Goal: Transaction & Acquisition: Book appointment/travel/reservation

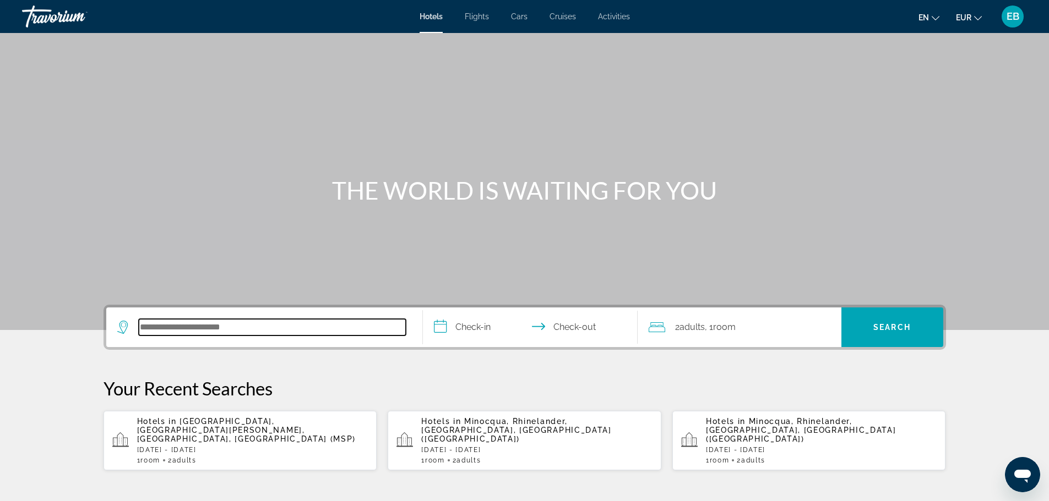
click at [259, 327] on input "Search hotel destination" at bounding box center [272, 327] width 267 height 17
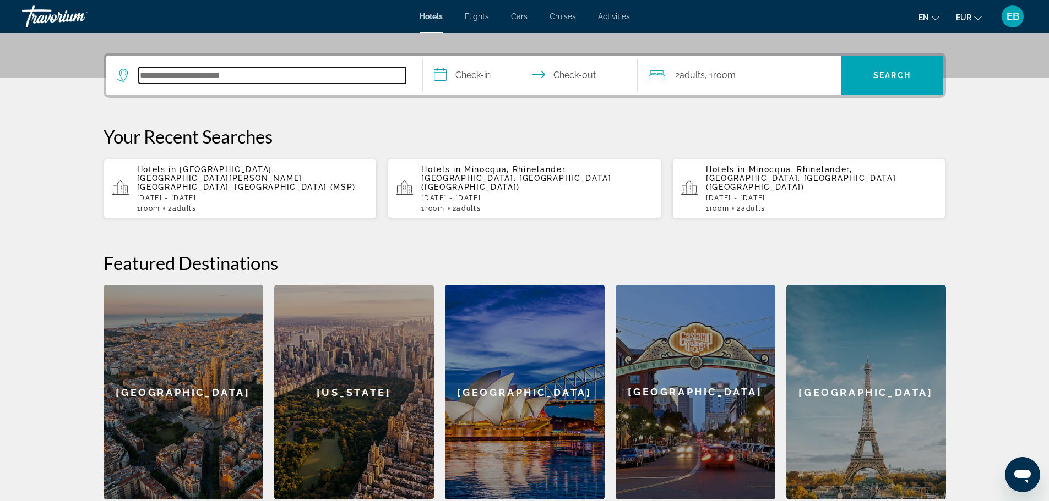
scroll to position [269, 0]
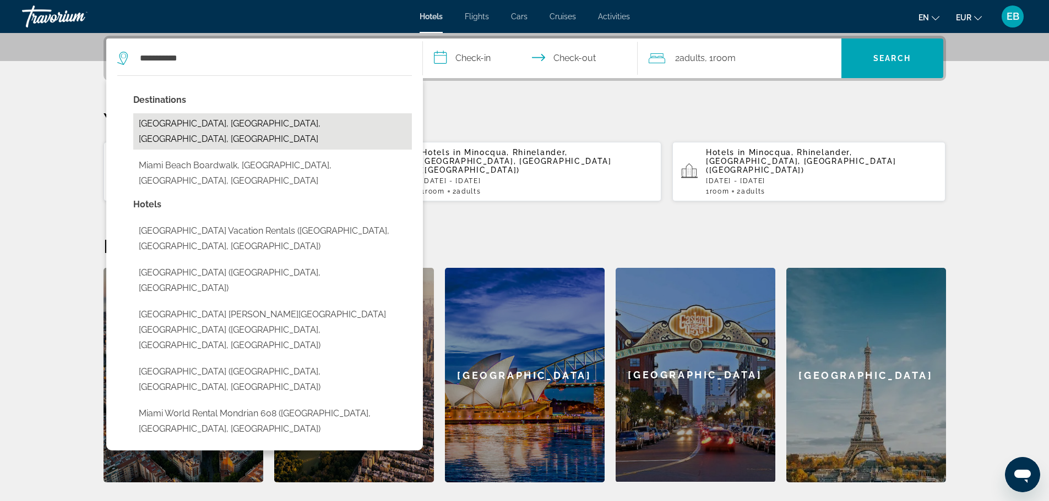
click at [254, 122] on button "[GEOGRAPHIC_DATA], [GEOGRAPHIC_DATA], [GEOGRAPHIC_DATA], [GEOGRAPHIC_DATA]" at bounding box center [272, 131] width 279 height 36
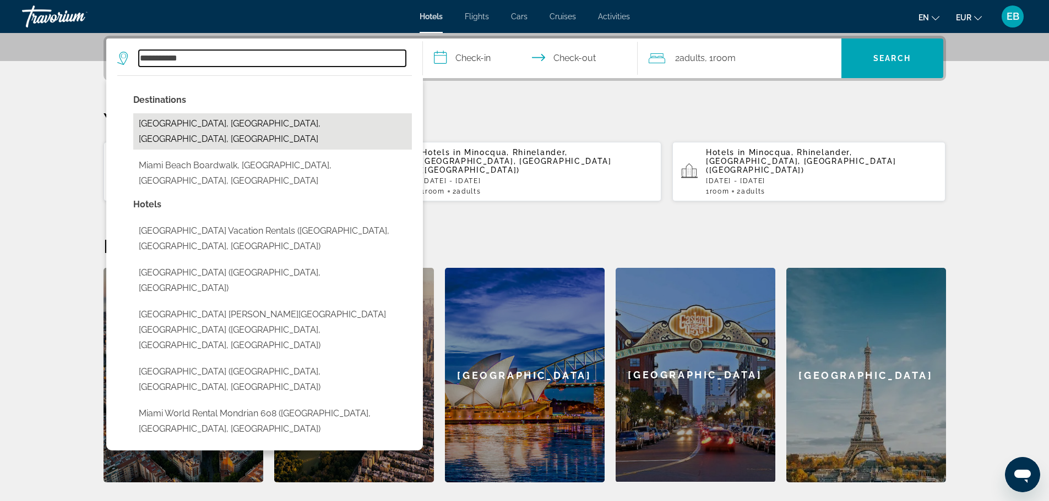
type input "**********"
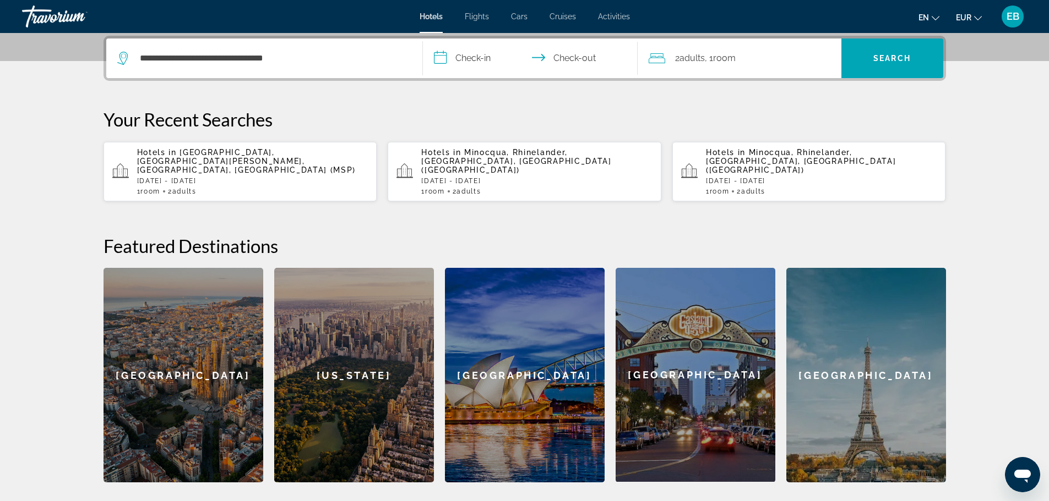
click at [481, 67] on input "**********" at bounding box center [532, 60] width 219 height 43
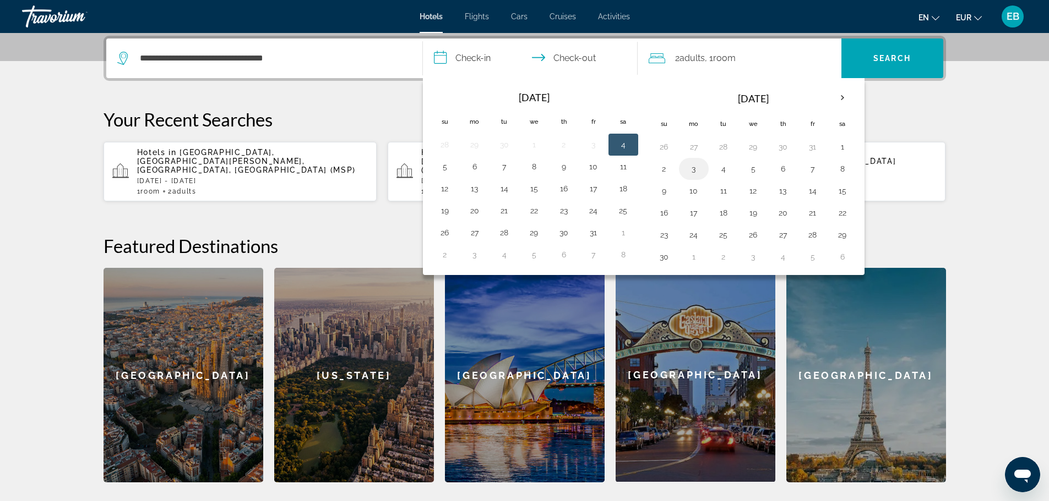
click at [696, 168] on button "3" at bounding box center [694, 168] width 18 height 15
click at [751, 172] on button "5" at bounding box center [753, 168] width 18 height 15
type input "**********"
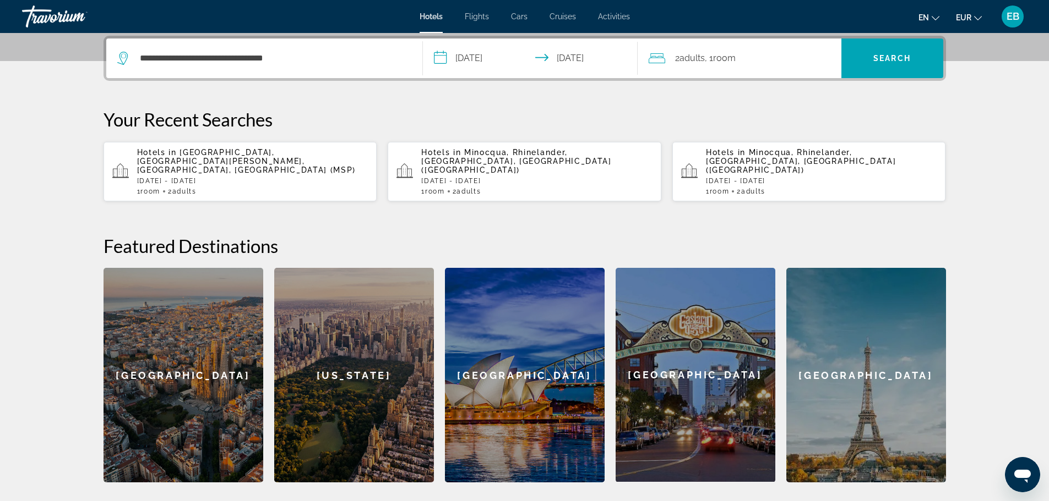
click at [769, 57] on div "2 Adult Adults , 1 Room rooms" at bounding box center [744, 58] width 193 height 15
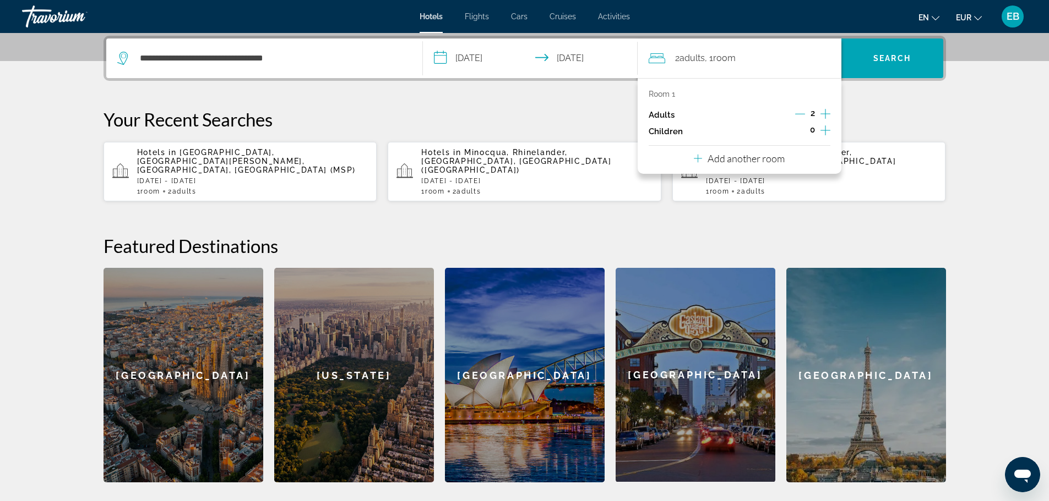
click at [755, 168] on button "Add another room" at bounding box center [739, 157] width 91 height 23
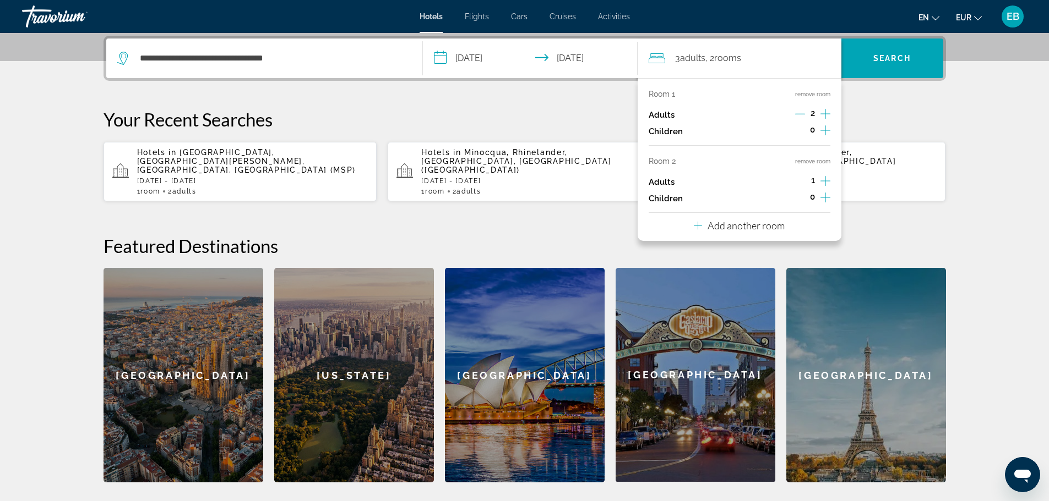
click at [823, 184] on icon "Increment adults" at bounding box center [825, 180] width 10 height 13
click at [881, 56] on span "Search" at bounding box center [891, 58] width 37 height 9
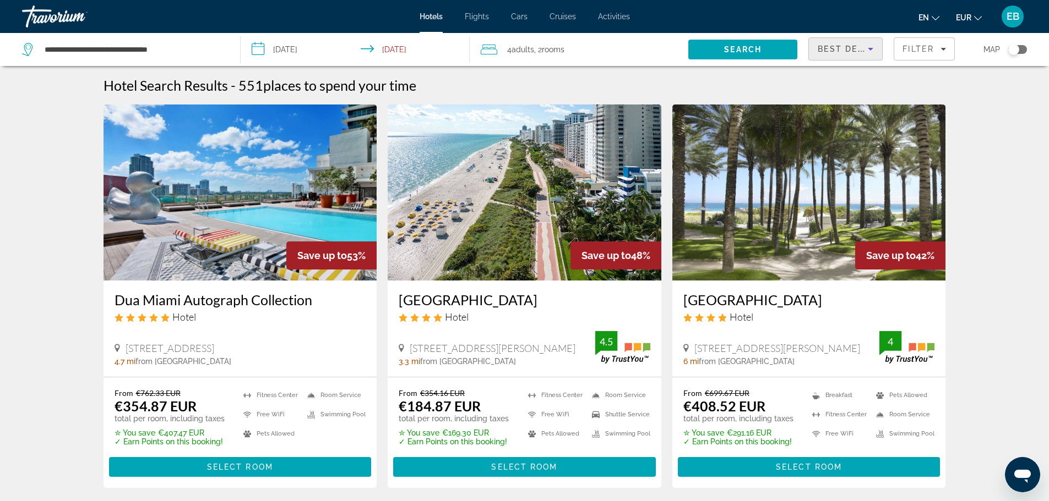
click at [841, 46] on span "Best Deals" at bounding box center [845, 49] width 57 height 9
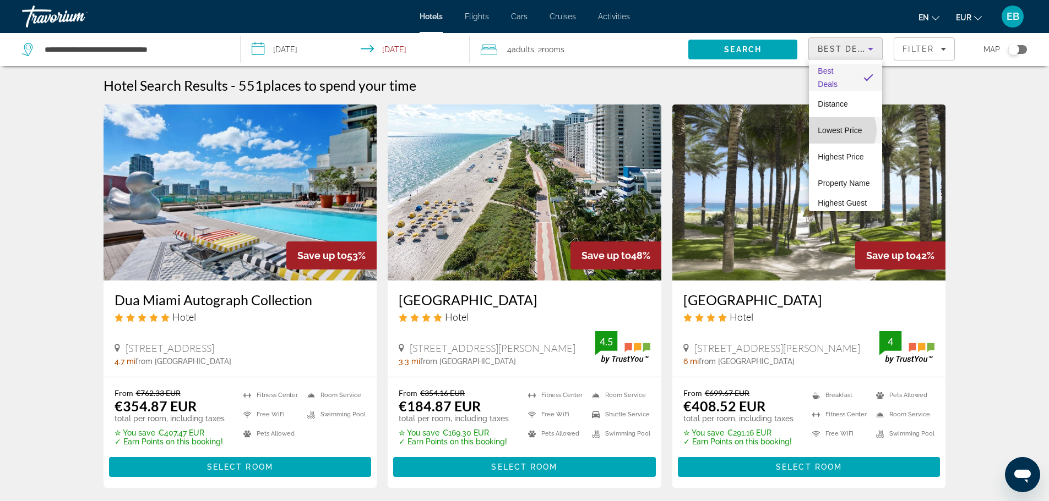
click at [838, 130] on span "Lowest Price" at bounding box center [839, 130] width 44 height 9
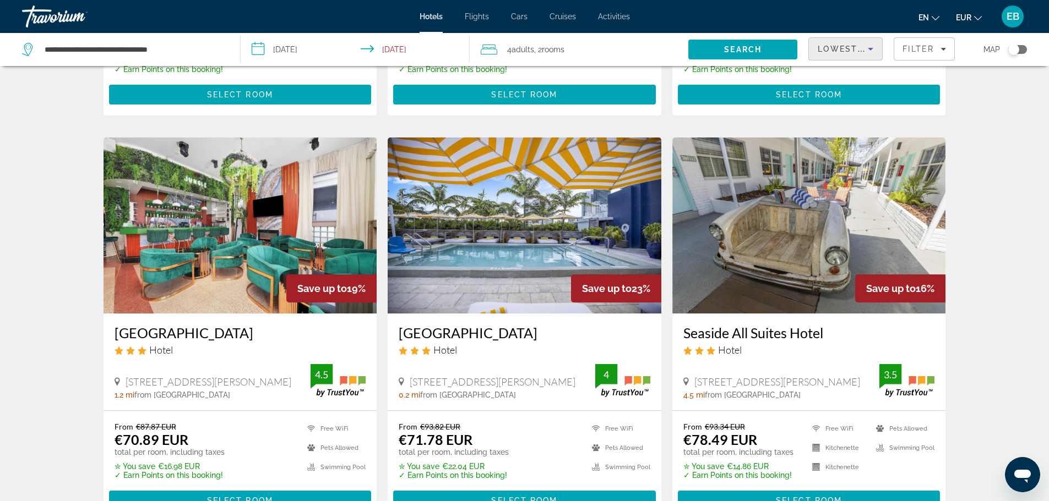
scroll to position [407, 0]
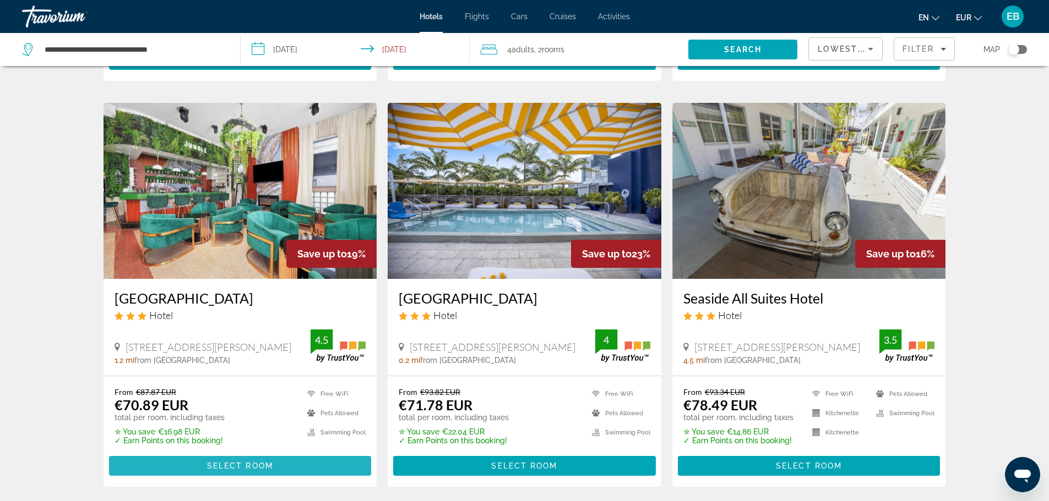
click at [228, 462] on span "Select Room" at bounding box center [240, 466] width 66 height 9
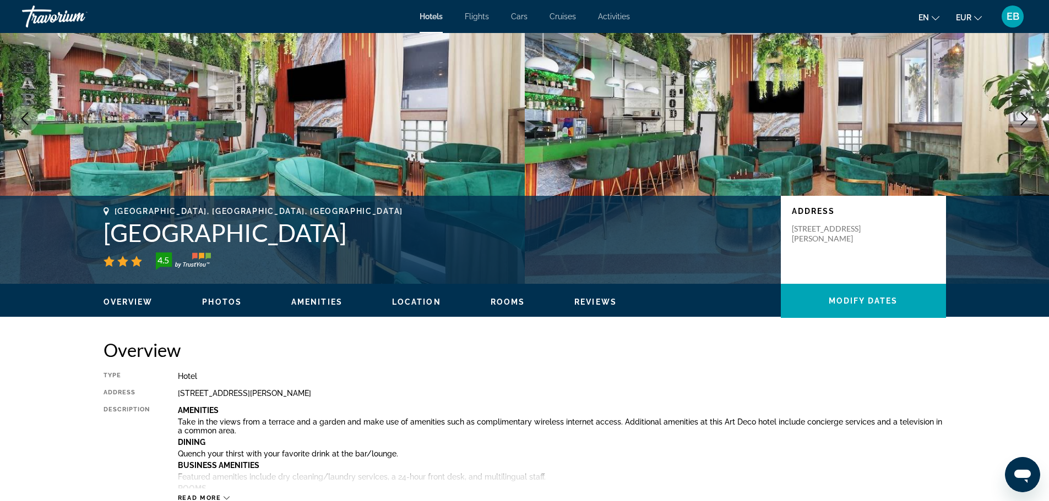
scroll to position [113, 0]
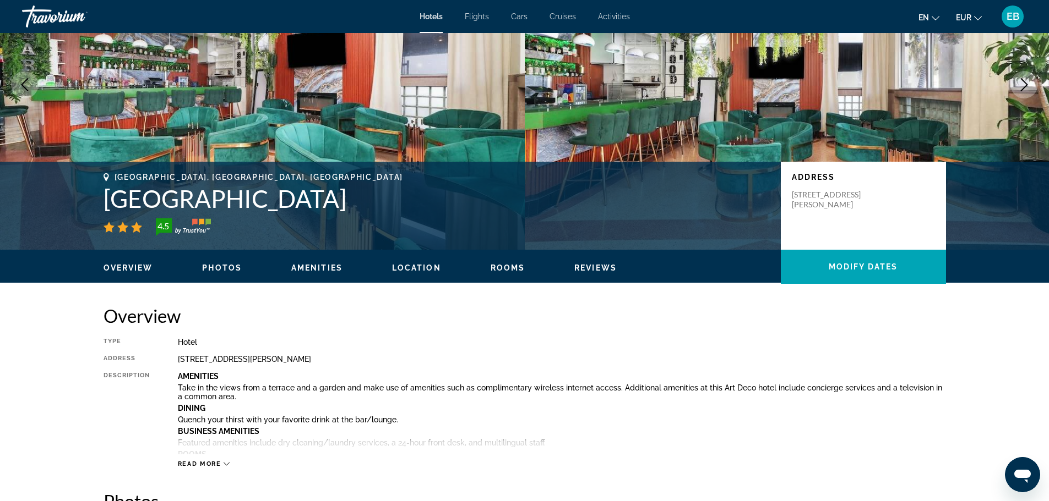
drag, startPoint x: 103, startPoint y: 204, endPoint x: 391, endPoint y: 199, distance: 287.4
click at [391, 199] on h1 "[GEOGRAPHIC_DATA]" at bounding box center [436, 198] width 666 height 29
copy h1 "[GEOGRAPHIC_DATA]"
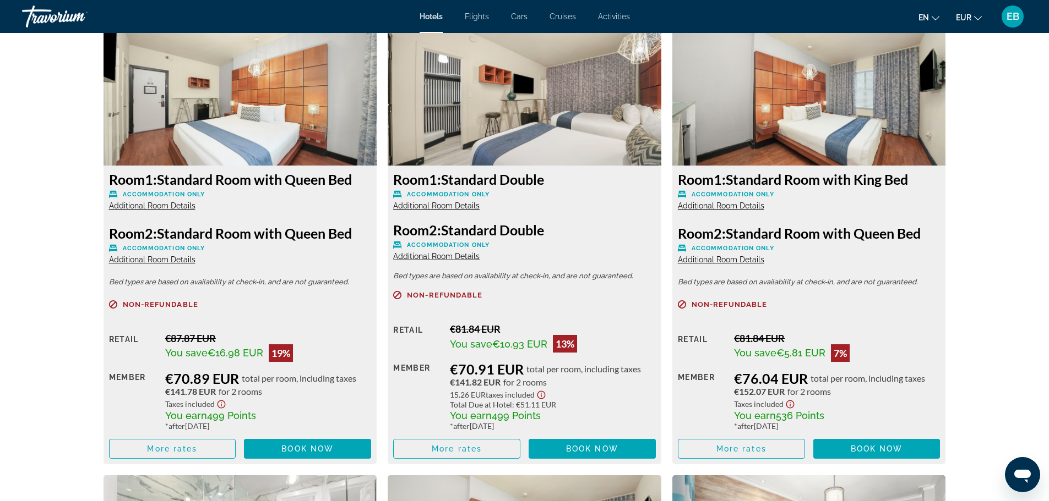
scroll to position [1524, 0]
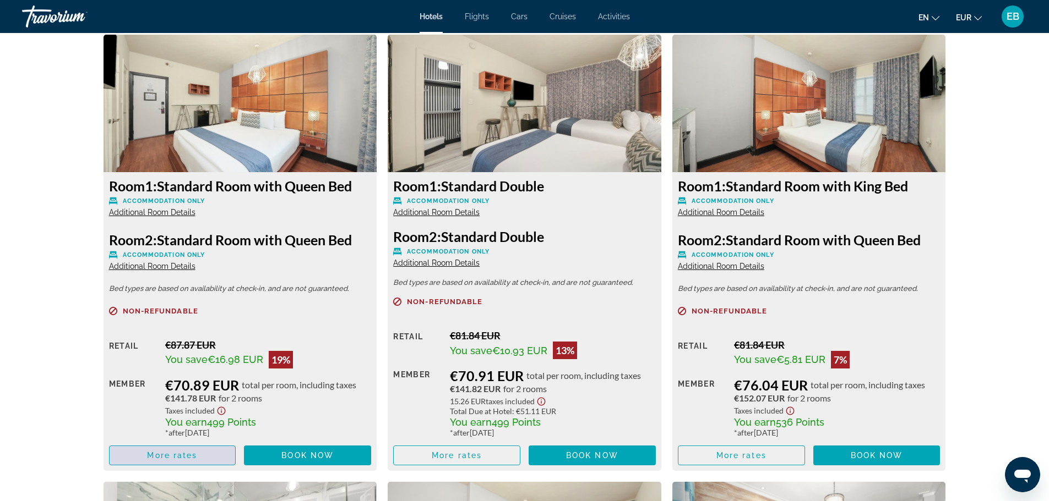
click at [208, 457] on span "Main content" at bounding box center [173, 456] width 126 height 26
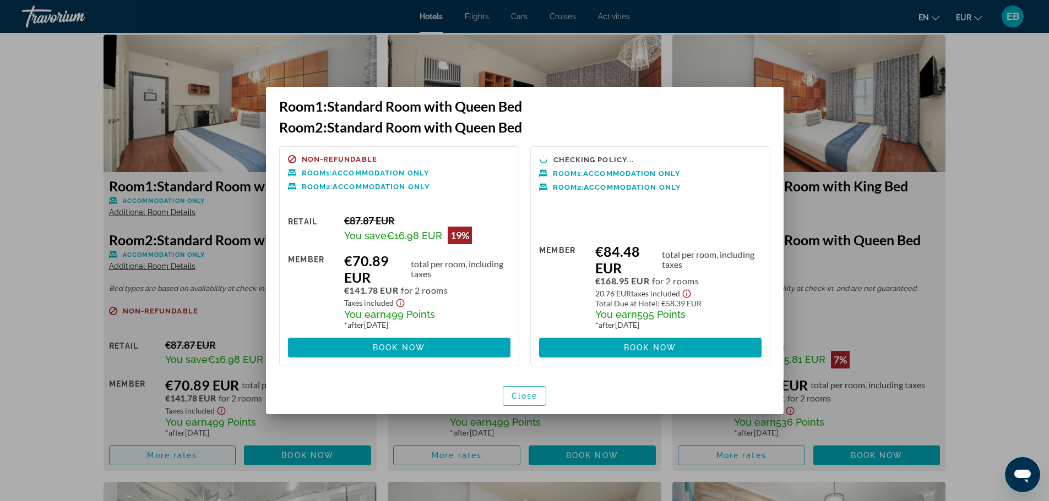
scroll to position [0, 0]
click at [208, 408] on div at bounding box center [524, 250] width 1049 height 501
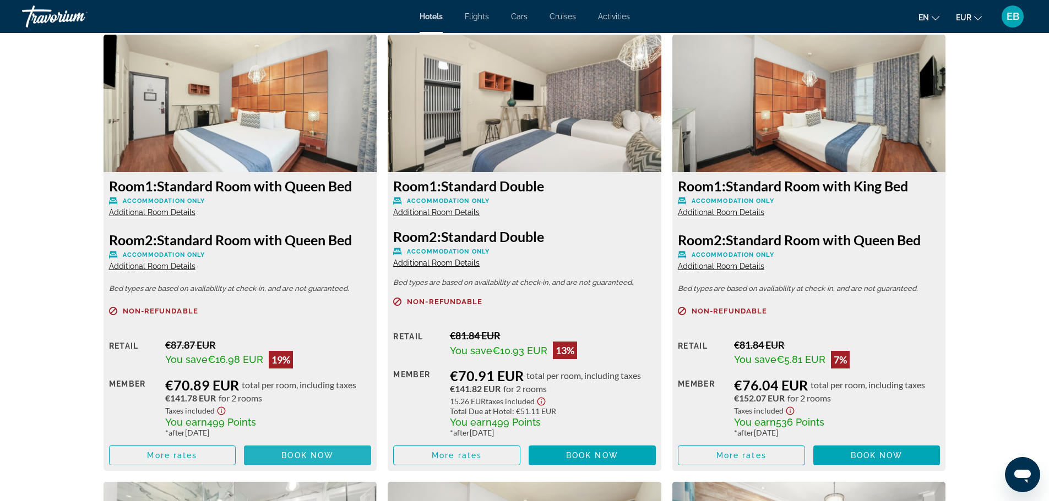
click at [298, 455] on span "Book now" at bounding box center [307, 455] width 52 height 9
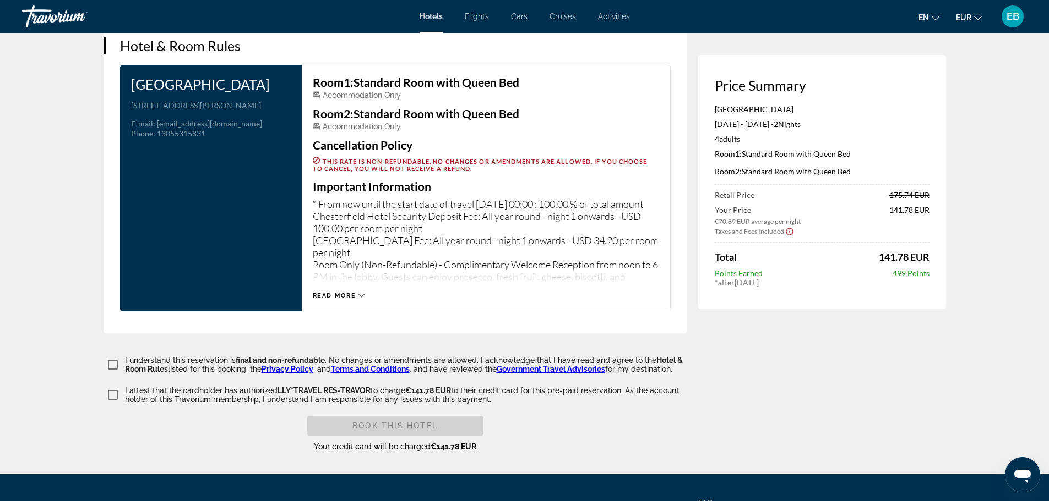
scroll to position [1408, 0]
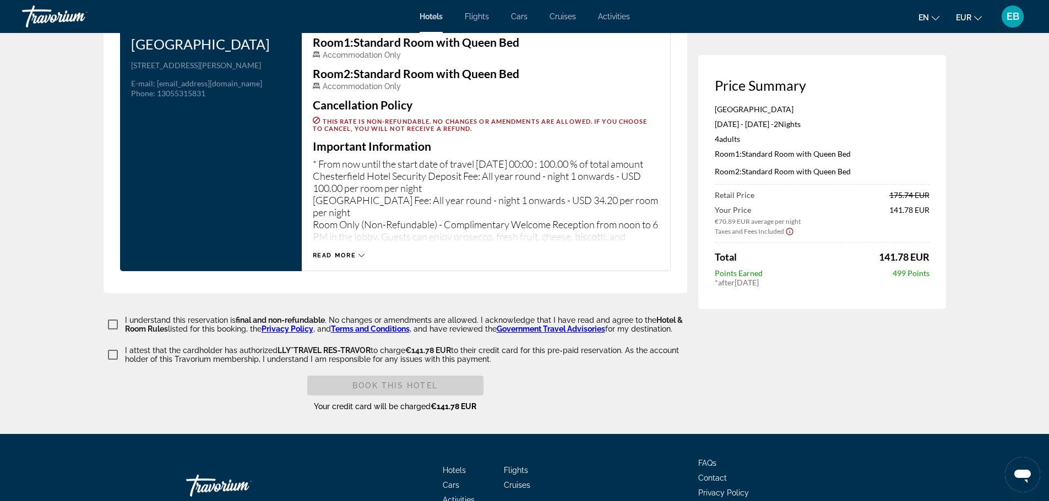
click at [342, 252] on span "Read more" at bounding box center [334, 255] width 43 height 7
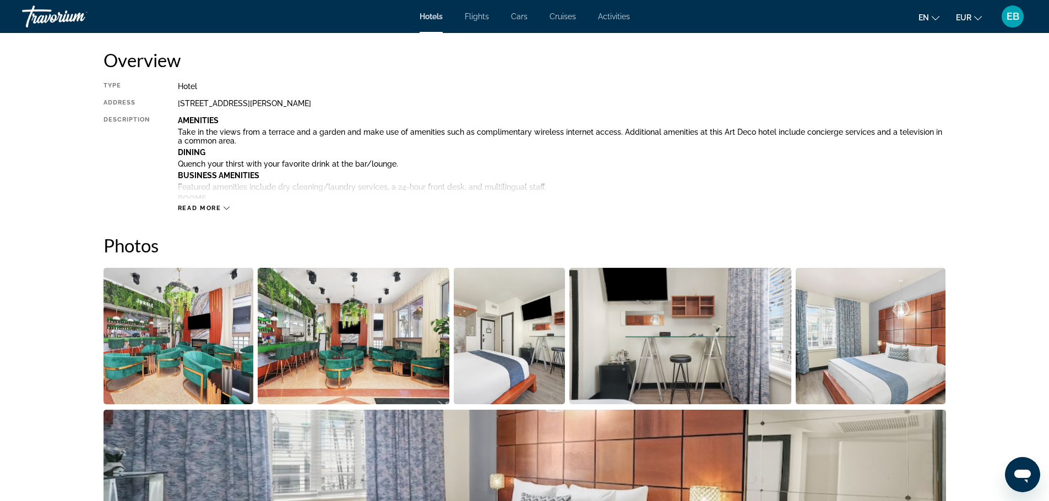
scroll to position [379, 0]
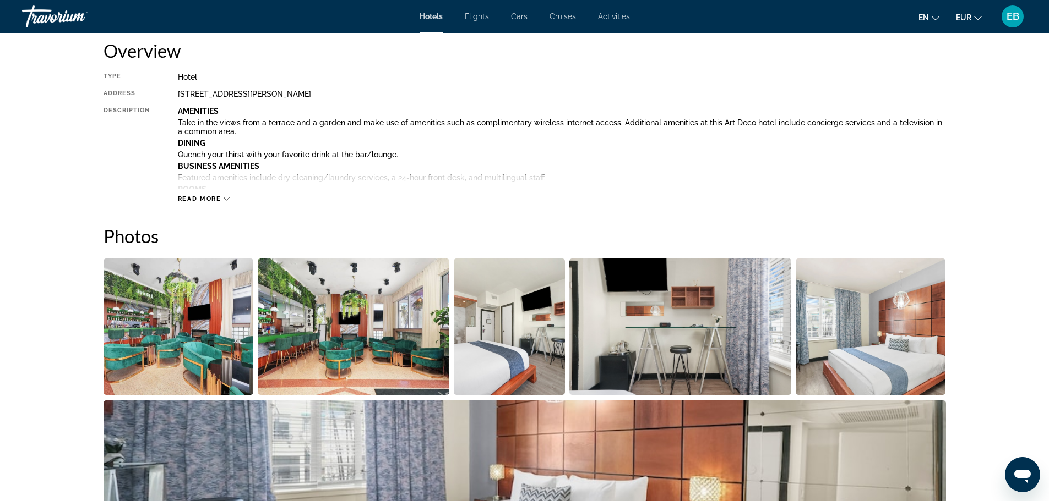
click at [211, 198] on span "Read more" at bounding box center [199, 198] width 43 height 7
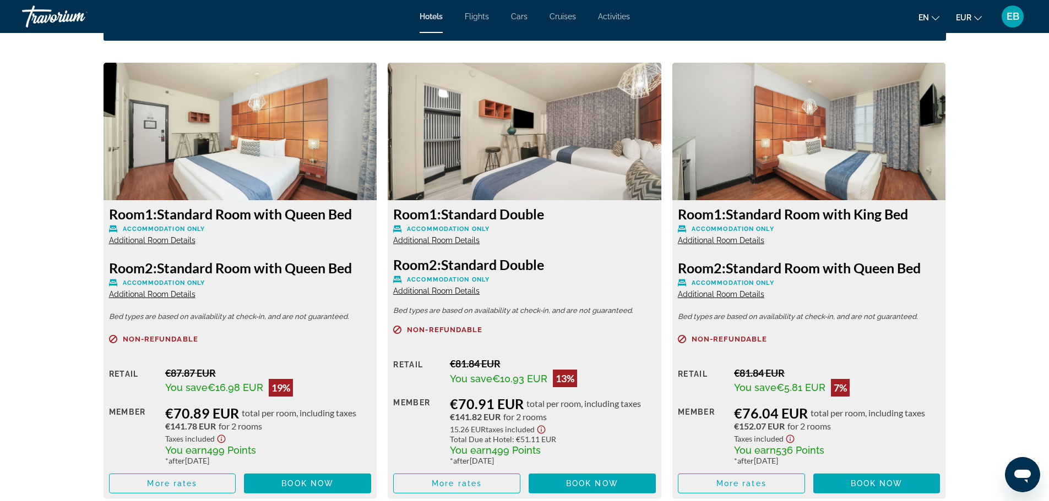
scroll to position [2168, 0]
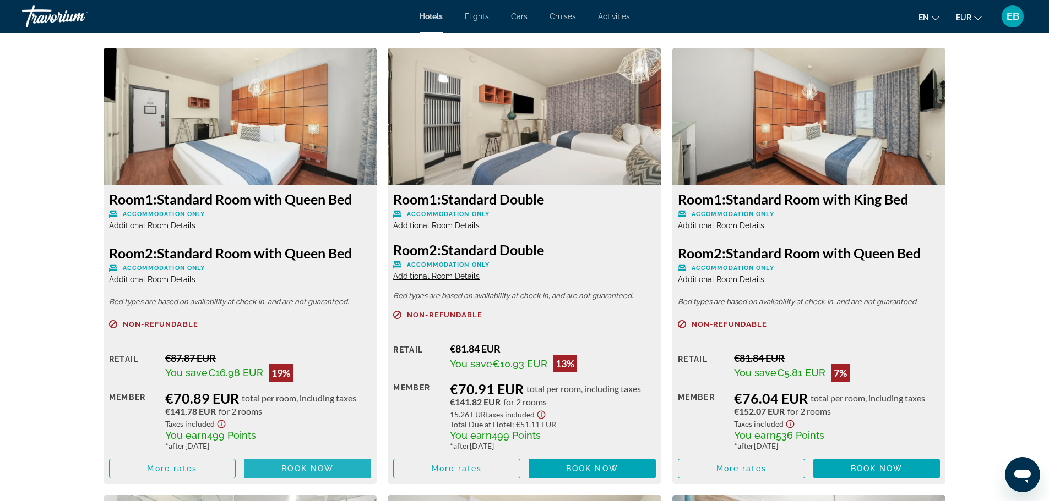
click at [310, 473] on span "Book now" at bounding box center [307, 469] width 52 height 9
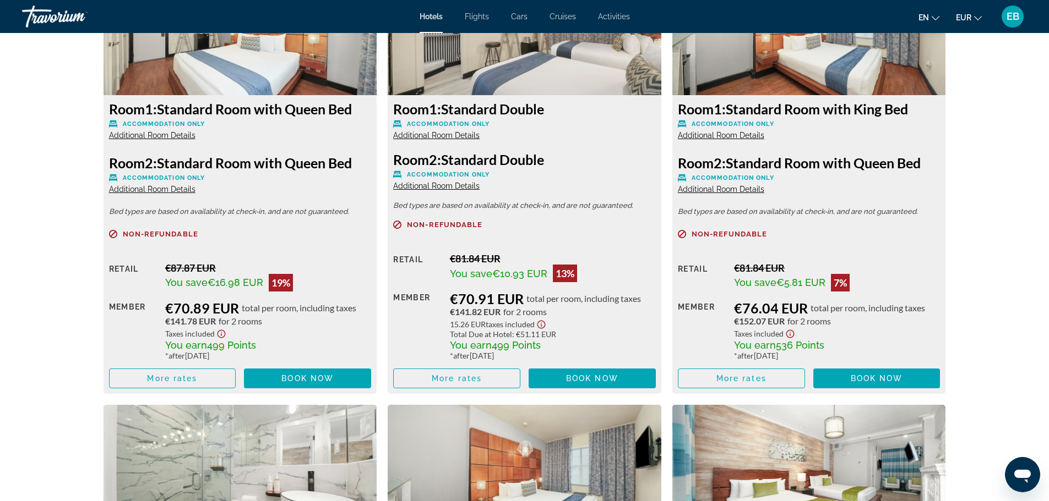
scroll to position [1569, 0]
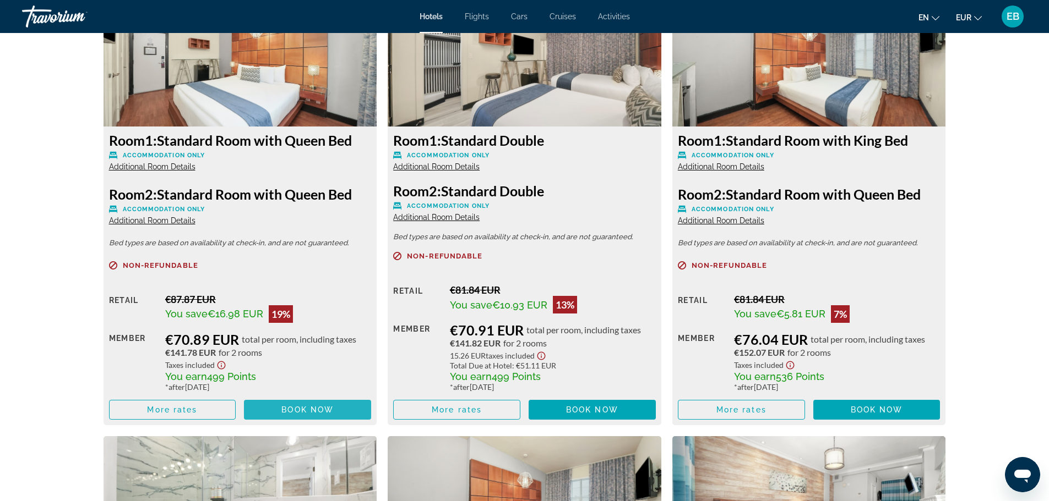
click at [287, 408] on span "Book now" at bounding box center [307, 410] width 52 height 9
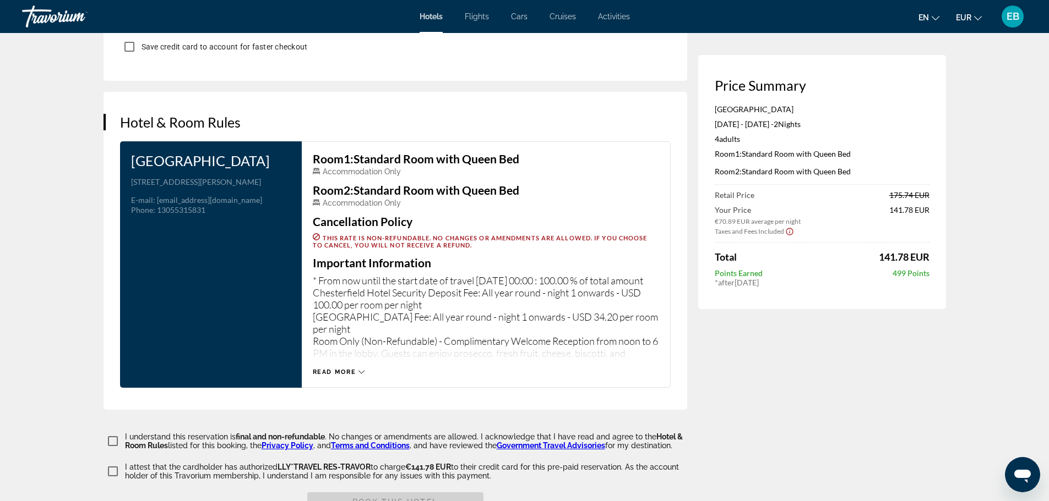
scroll to position [1320, 0]
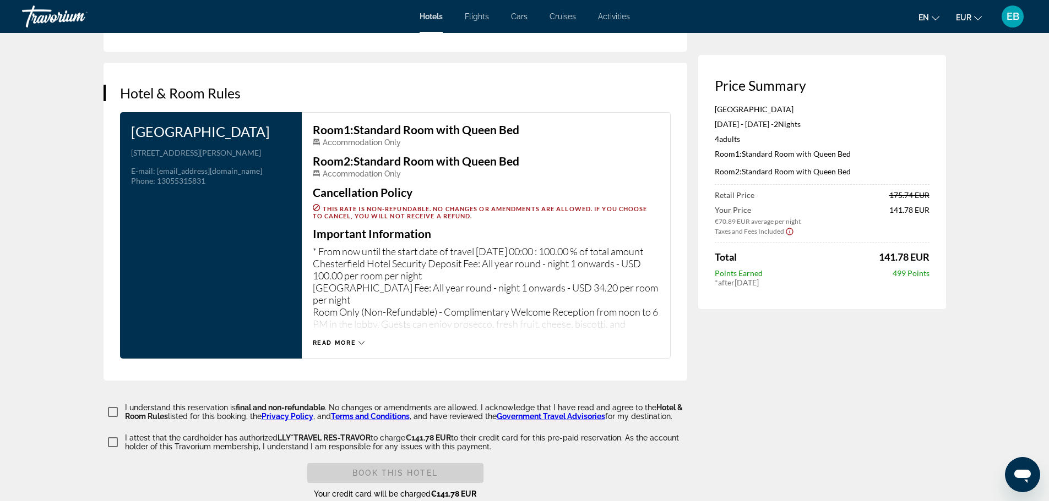
click at [351, 340] on span "Read more" at bounding box center [334, 343] width 43 height 7
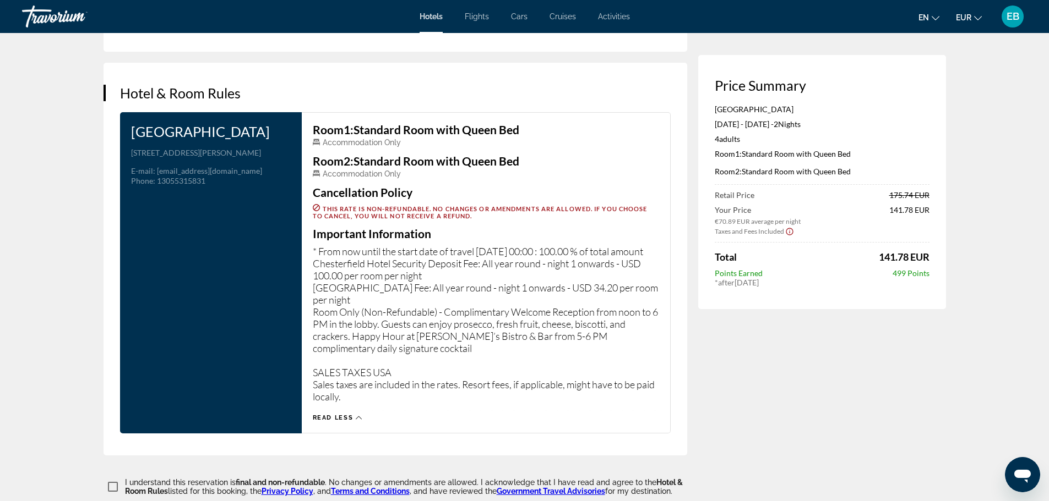
click at [887, 266] on div "Retail Price 175.74 EUR Your Price €70.89 EUR average per night 141.78 EUR Taxe…" at bounding box center [821, 238] width 215 height 97
drag, startPoint x: 875, startPoint y: 258, endPoint x: 934, endPoint y: 260, distance: 58.4
click at [934, 260] on div "Price Summary [GEOGRAPHIC_DATA] & Suites [DATE] - [DATE] - 2 Night Nights 4 Adu…" at bounding box center [822, 182] width 248 height 254
copy span "141.78 EUR"
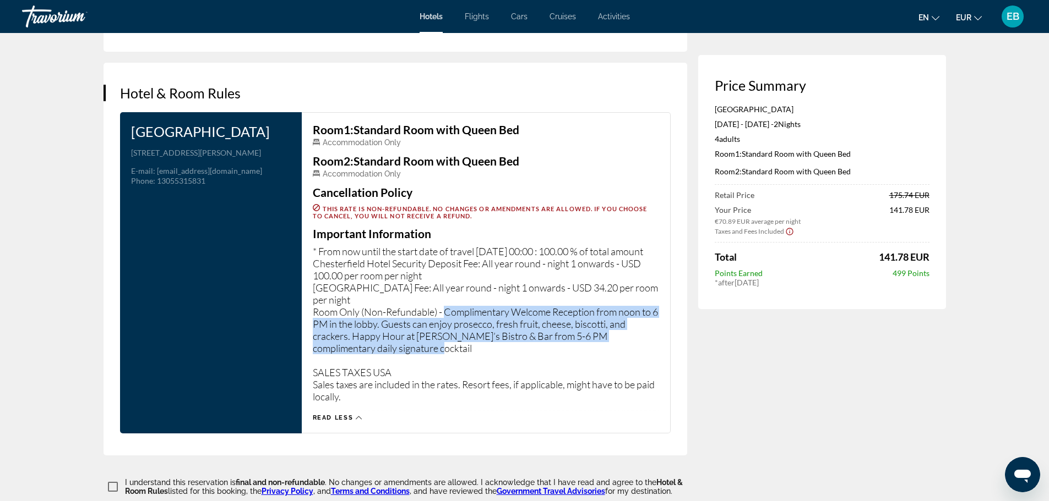
drag, startPoint x: 444, startPoint y: 320, endPoint x: 468, endPoint y: 357, distance: 44.6
click at [468, 357] on p "* From now until the start date of travel [DATE] 00:00 : 100.00 % of total amou…" at bounding box center [486, 323] width 346 height 157
copy p "Complimentary Welcome Reception from noon to 6 PM in the lobby. Guests can enjo…"
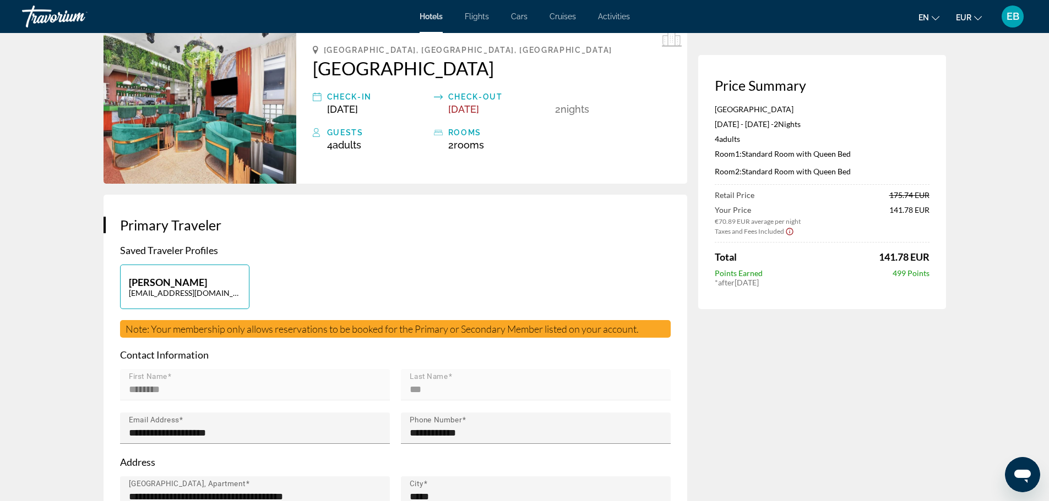
scroll to position [7, 0]
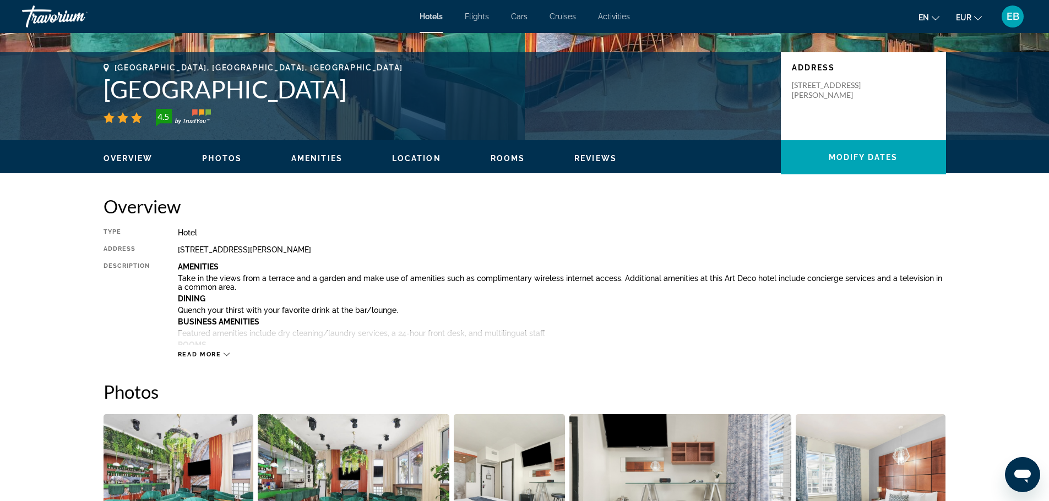
scroll to position [197, 0]
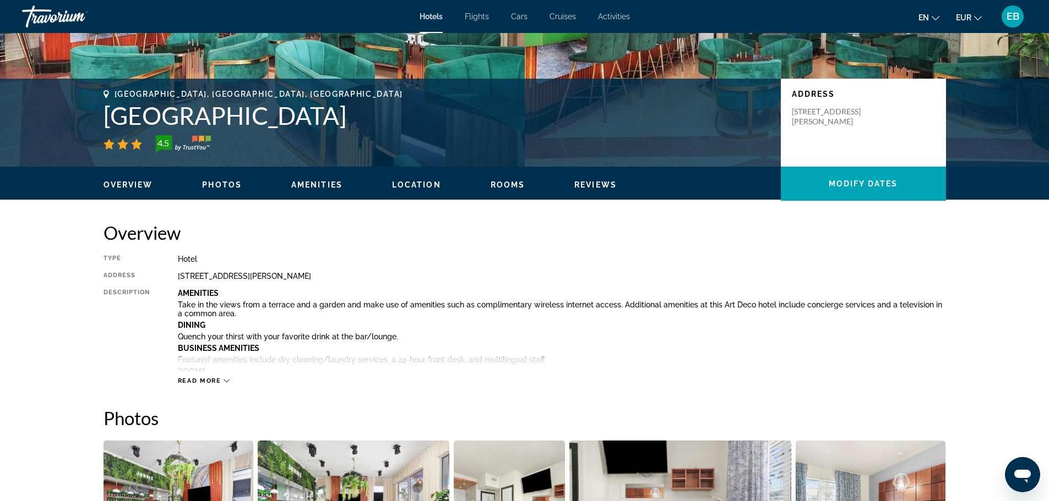
click at [217, 375] on div "Read more" at bounding box center [562, 370] width 768 height 30
click at [216, 383] on span "Read more" at bounding box center [199, 381] width 43 height 7
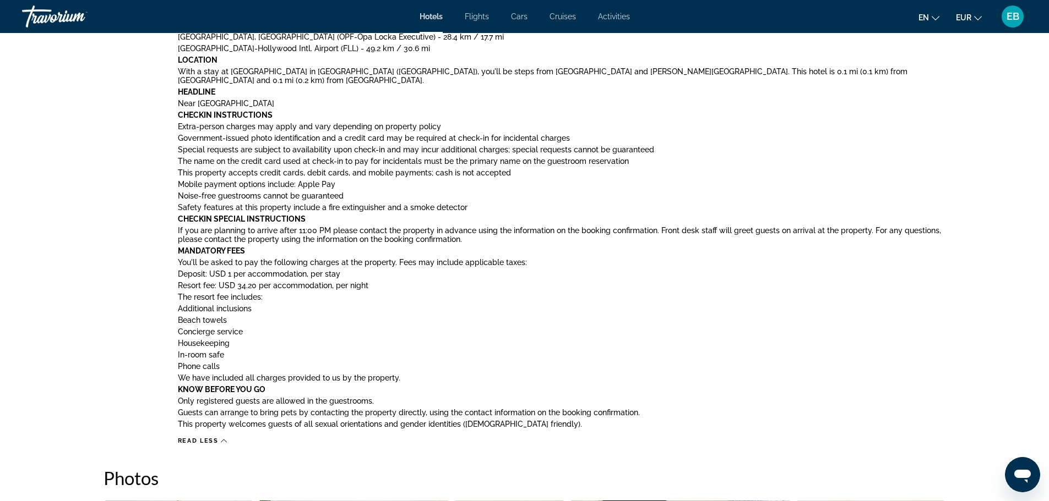
scroll to position [813, 0]
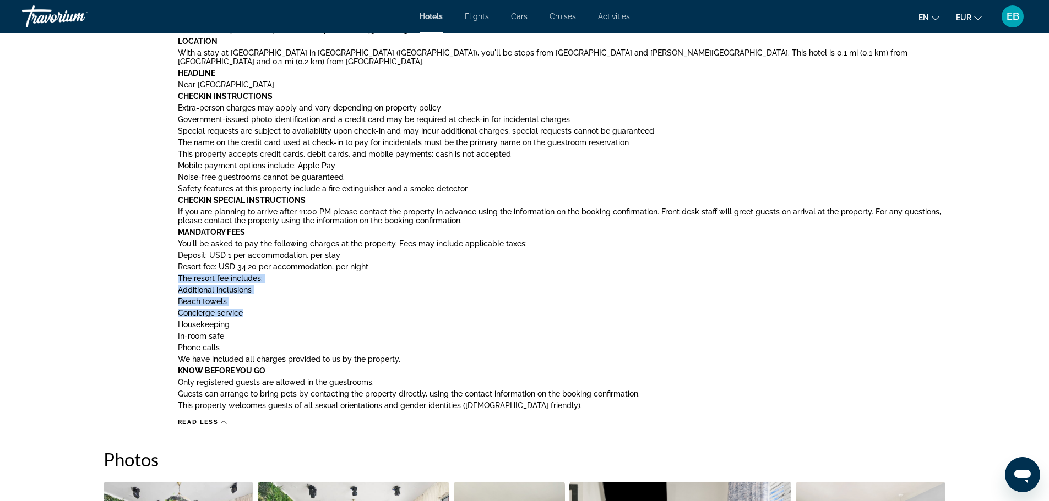
drag, startPoint x: 177, startPoint y: 279, endPoint x: 258, endPoint y: 307, distance: 84.9
click at [258, 307] on div "Amenities Take in the views from a terrace and a garden and make use of ameniti…" at bounding box center [562, 42] width 768 height 740
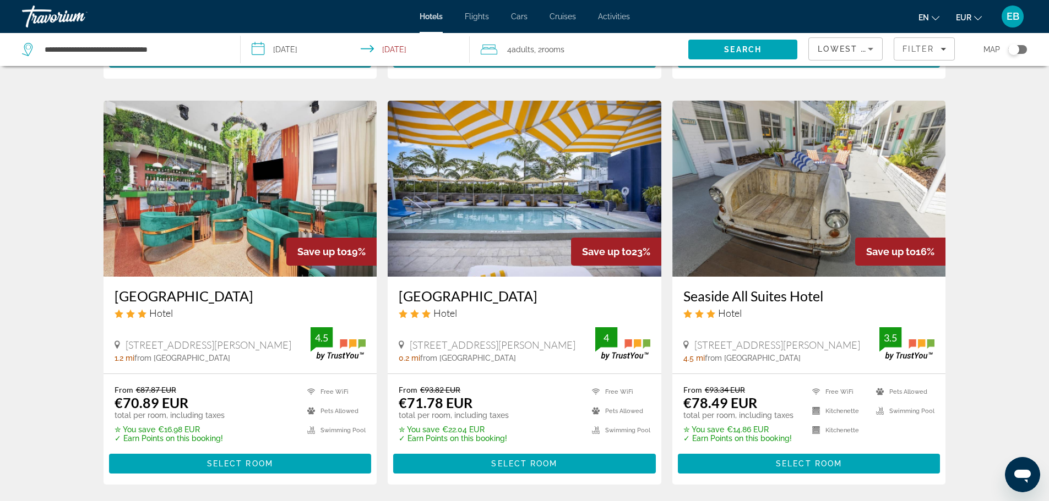
scroll to position [406, 0]
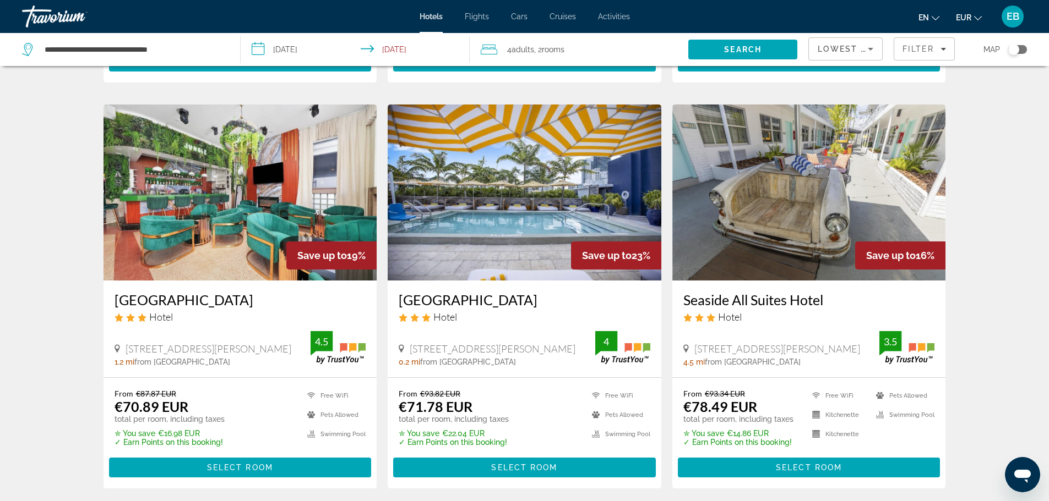
drag, startPoint x: 125, startPoint y: 349, endPoint x: 273, endPoint y: 345, distance: 148.1
click at [273, 345] on div "[STREET_ADDRESS][PERSON_NAME]" at bounding box center [212, 349] width 197 height 12
copy span "[STREET_ADDRESS][PERSON_NAME]"
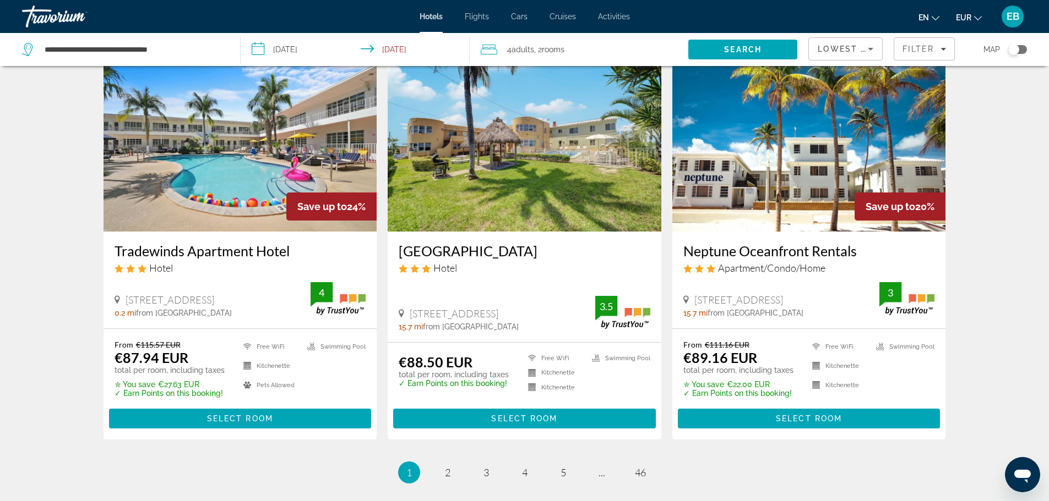
scroll to position [1270, 0]
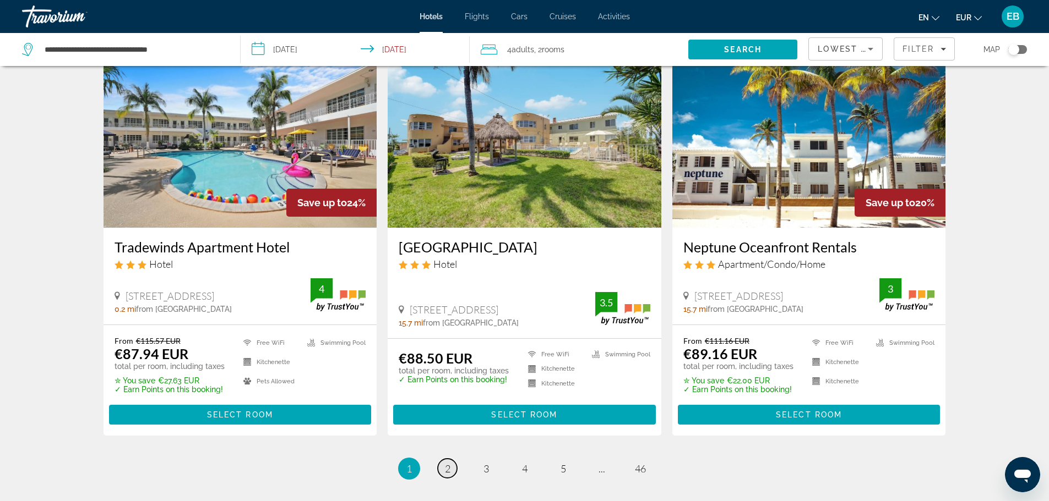
click at [441, 472] on link "page 2" at bounding box center [447, 468] width 19 height 19
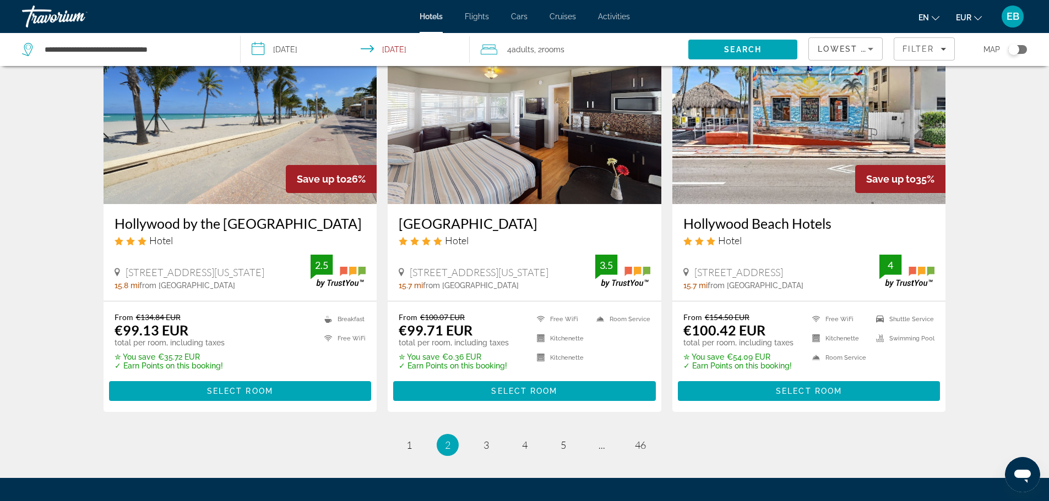
scroll to position [1406, 0]
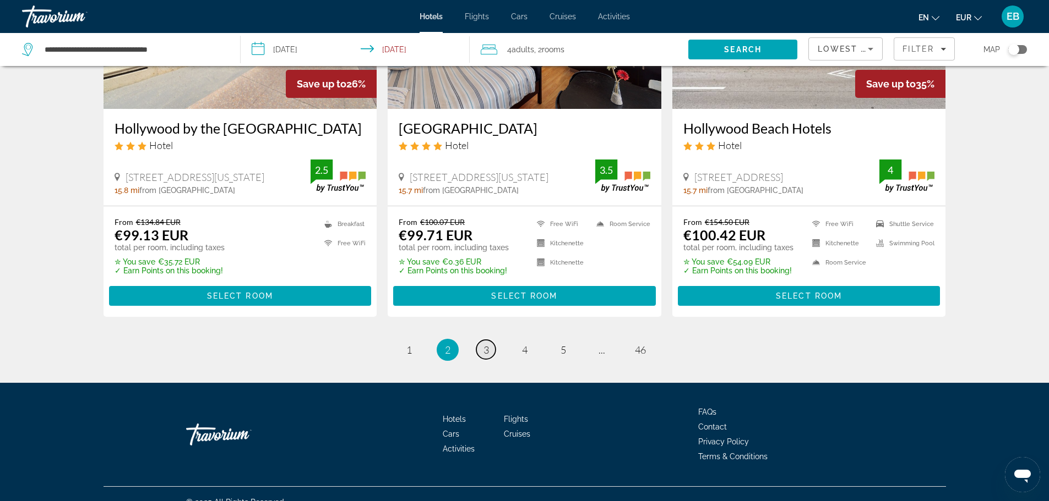
click at [489, 340] on link "page 3" at bounding box center [485, 349] width 19 height 19
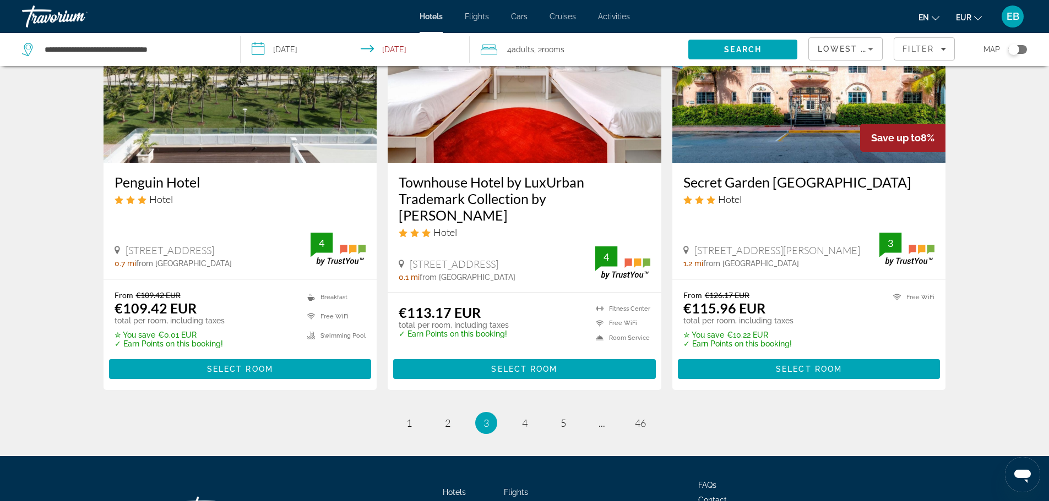
scroll to position [1411, 0]
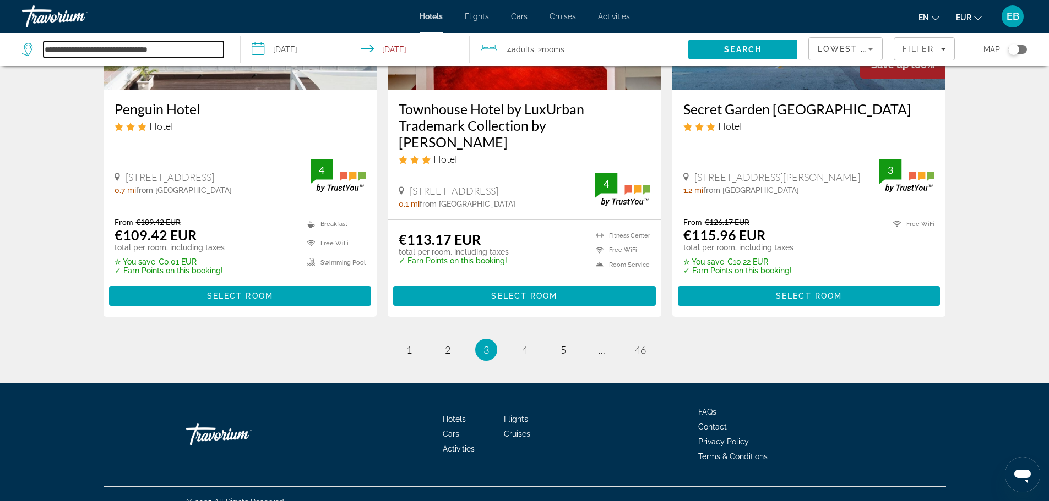
click at [157, 43] on input "**********" at bounding box center [133, 49] width 180 height 17
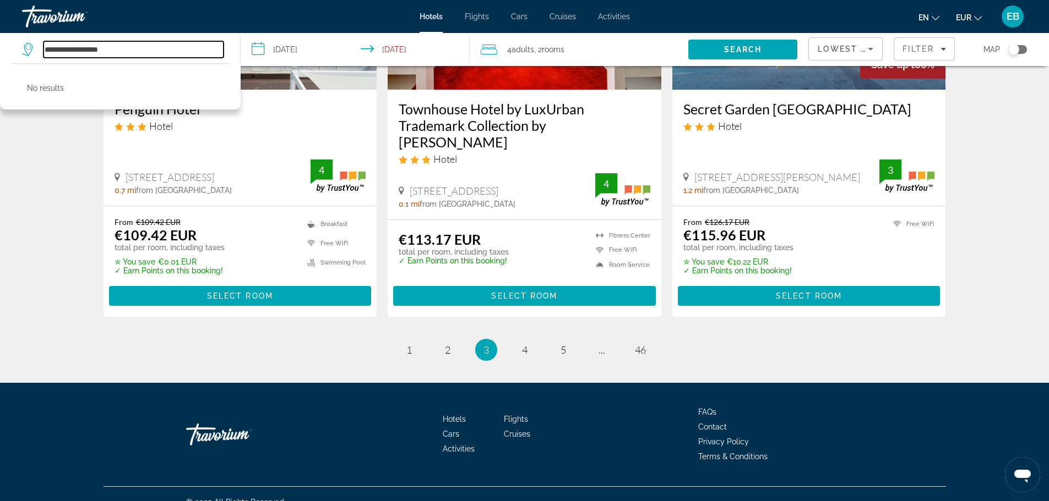
type input "**********"
